Goal: Check status: Check status

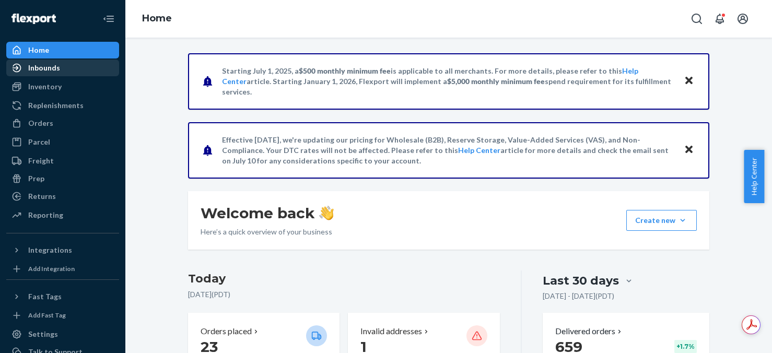
click at [48, 65] on div "Inbounds" at bounding box center [44, 68] width 32 height 10
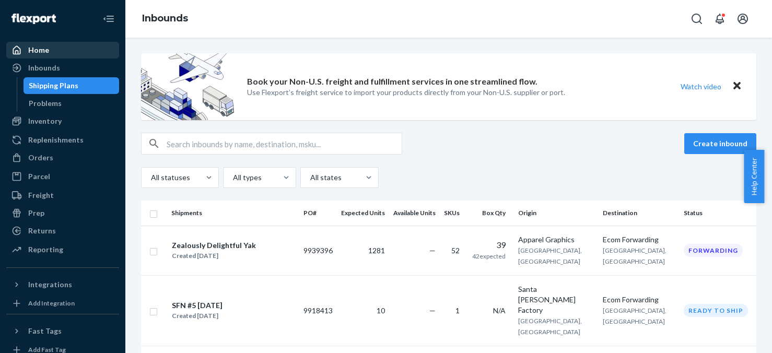
click at [47, 53] on div "Home" at bounding box center [38, 50] width 21 height 10
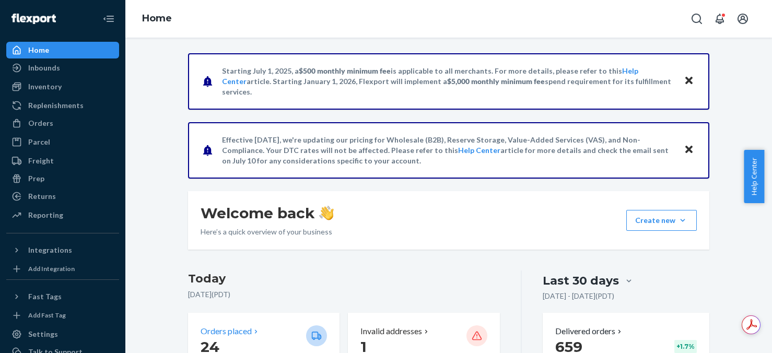
click at [265, 327] on div "Orders placed" at bounding box center [249, 331] width 97 height 12
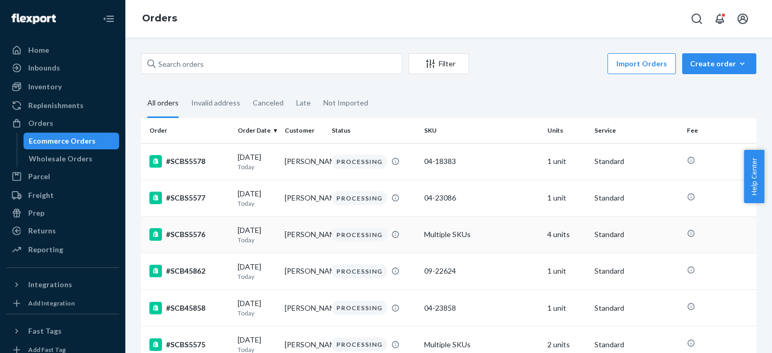
click at [546, 238] on td "4 units" at bounding box center [566, 234] width 47 height 37
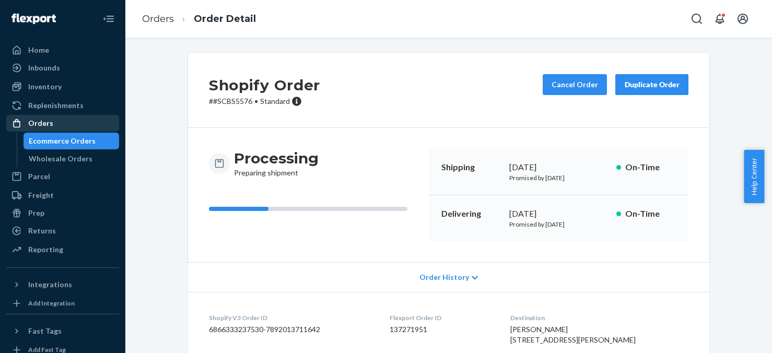
click at [45, 124] on div "Orders" at bounding box center [40, 123] width 25 height 10
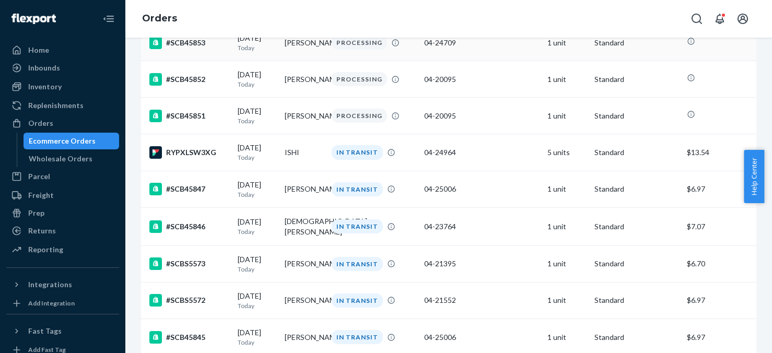
scroll to position [522, 0]
click at [555, 167] on td "5 units" at bounding box center [566, 152] width 47 height 37
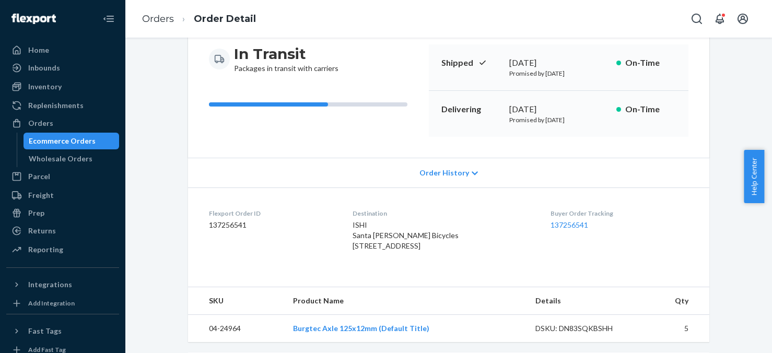
scroll to position [157, 0]
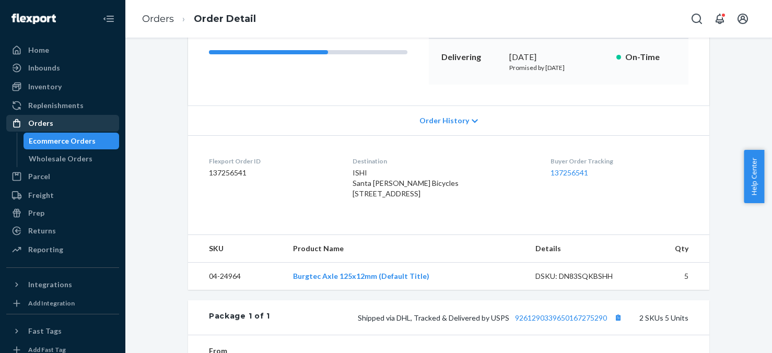
click at [48, 124] on div "Orders" at bounding box center [40, 123] width 25 height 10
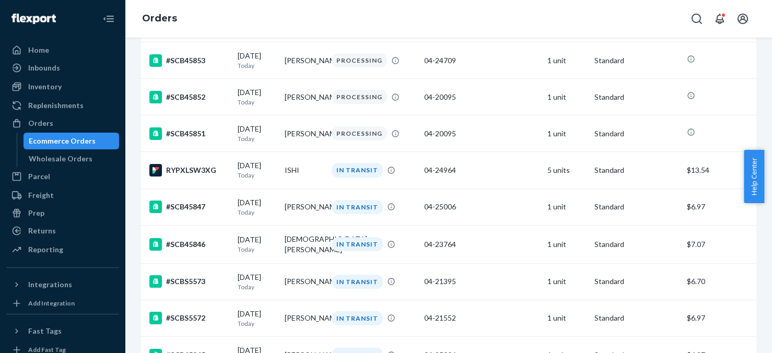
scroll to position [522, 0]
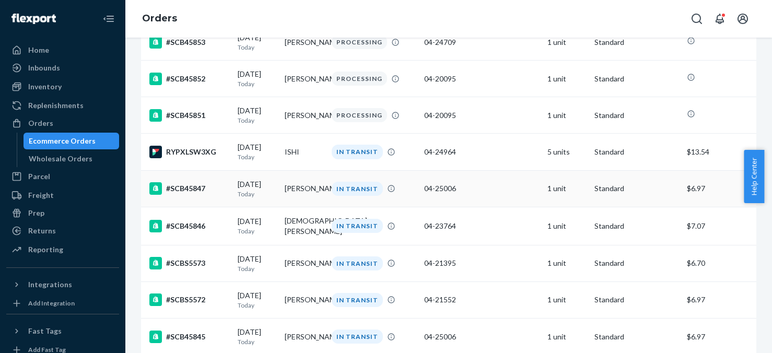
click at [551, 207] on td "1 unit" at bounding box center [566, 188] width 47 height 37
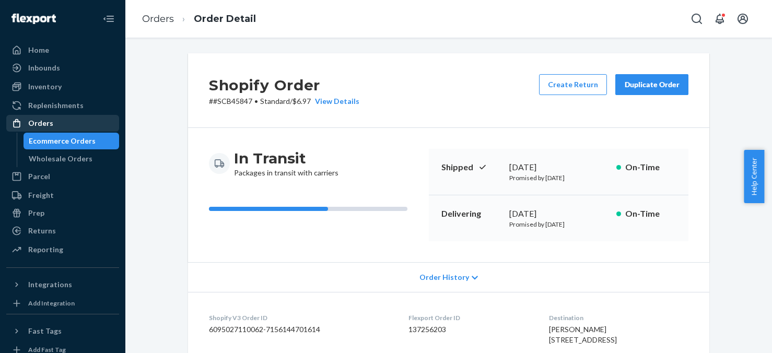
click at [49, 125] on div "Orders" at bounding box center [40, 123] width 25 height 10
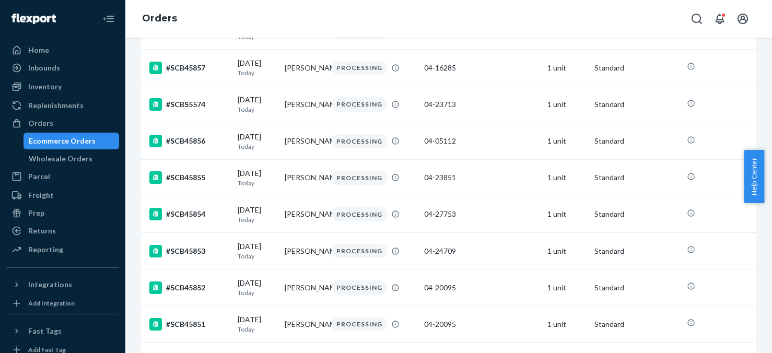
scroll to position [52, 0]
